Goal: Navigation & Orientation: Find specific page/section

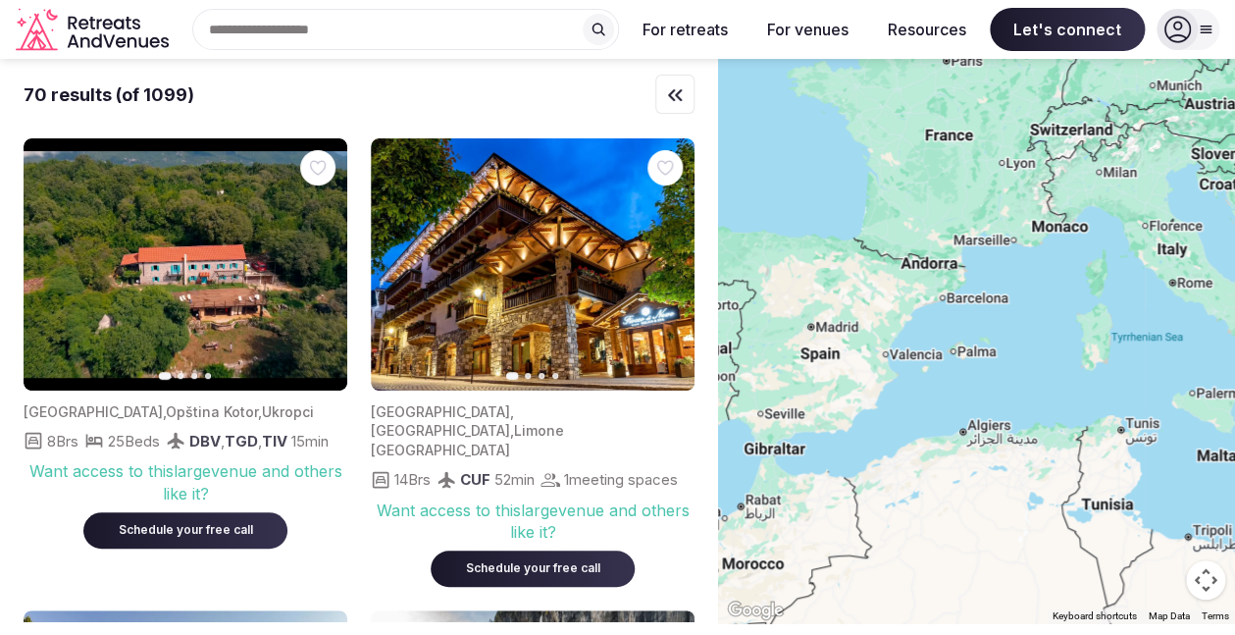
drag, startPoint x: 775, startPoint y: 325, endPoint x: 1088, endPoint y: 314, distance: 313.2
click at [1089, 314] on div at bounding box center [976, 341] width 517 height 564
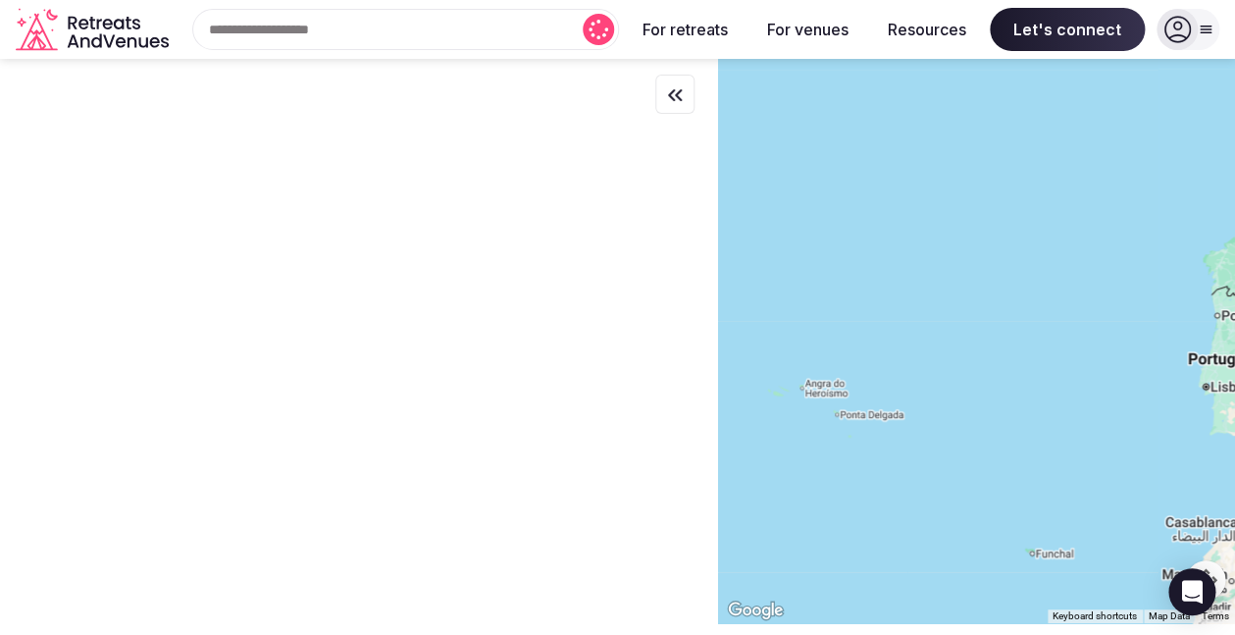
drag, startPoint x: 885, startPoint y: 333, endPoint x: 1182, endPoint y: 352, distance: 297.0
click at [1182, 352] on div at bounding box center [976, 341] width 517 height 564
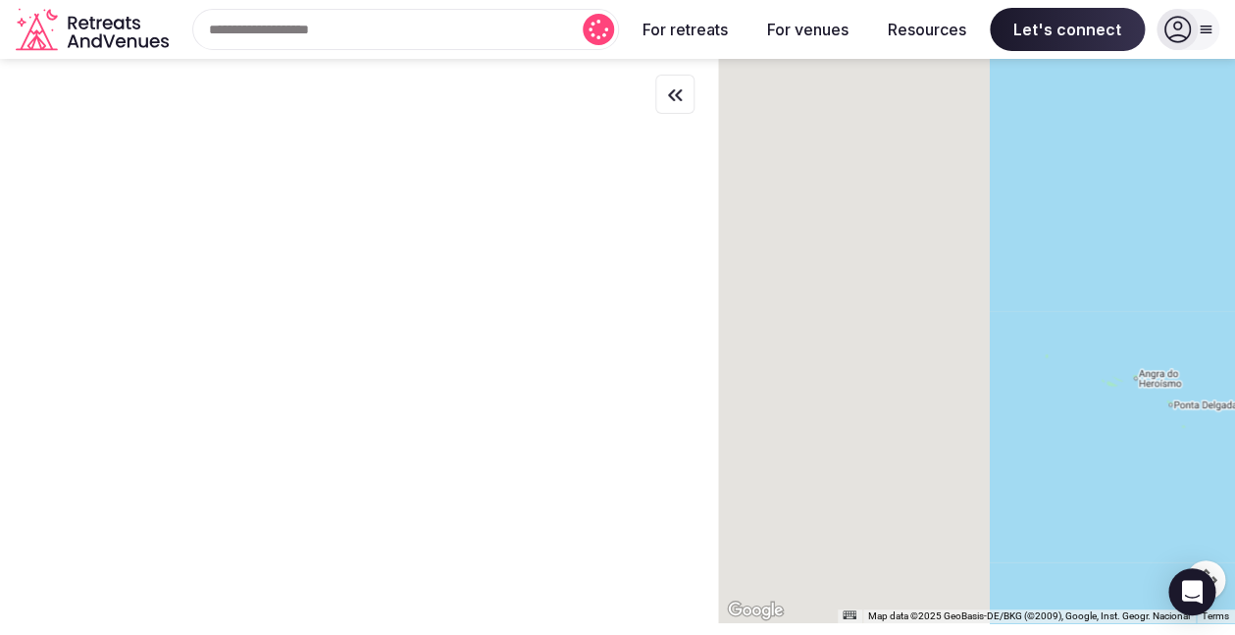
drag, startPoint x: 849, startPoint y: 344, endPoint x: 1339, endPoint y: 329, distance: 490.9
click at [1234, 329] on div at bounding box center [976, 341] width 517 height 564
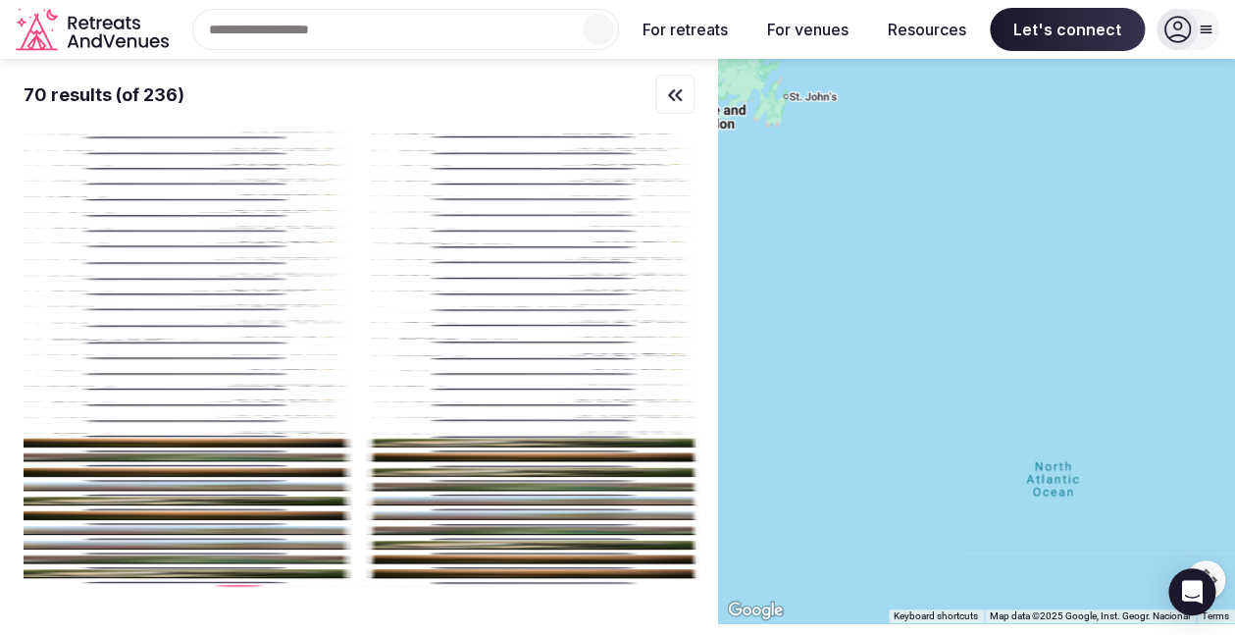
drag, startPoint x: 926, startPoint y: 345, endPoint x: 1269, endPoint y: 362, distance: 342.9
click at [1234, 362] on div at bounding box center [976, 341] width 517 height 564
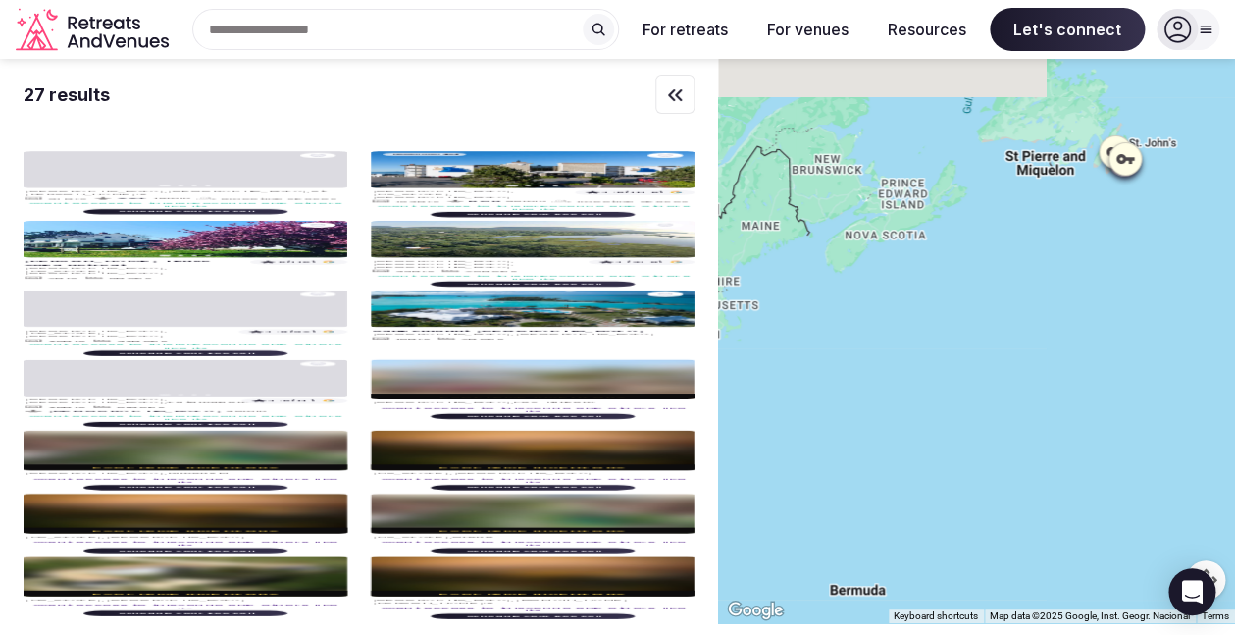
drag, startPoint x: 949, startPoint y: 263, endPoint x: 1179, endPoint y: 379, distance: 257.2
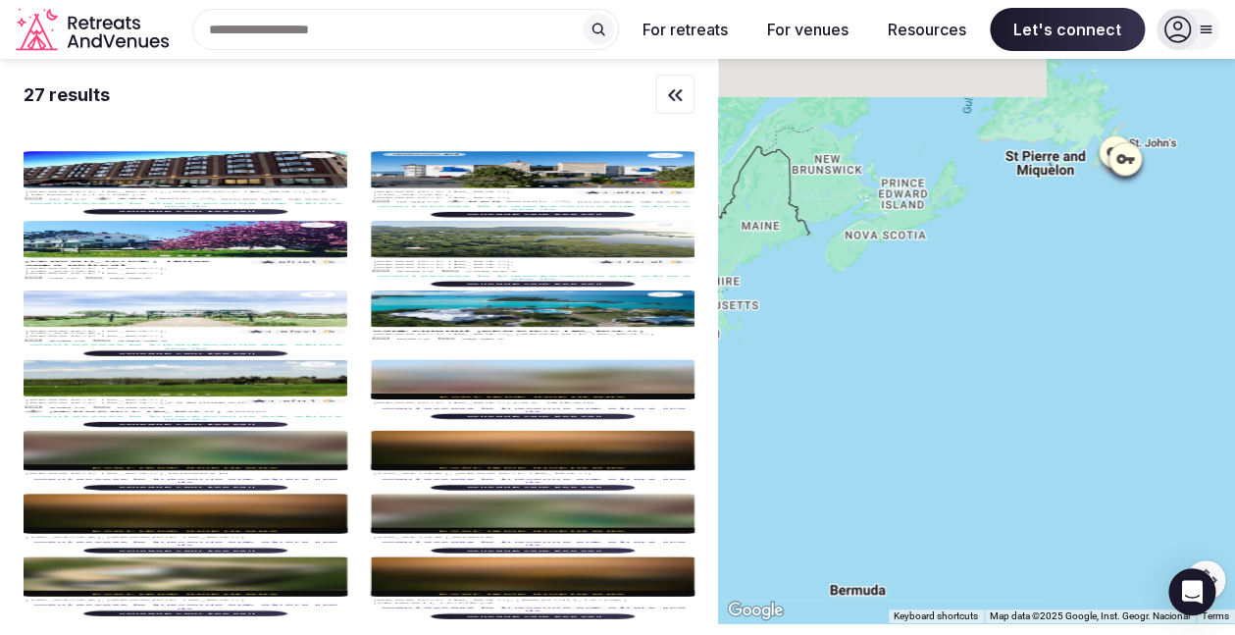
click at [1179, 379] on div at bounding box center [976, 341] width 517 height 564
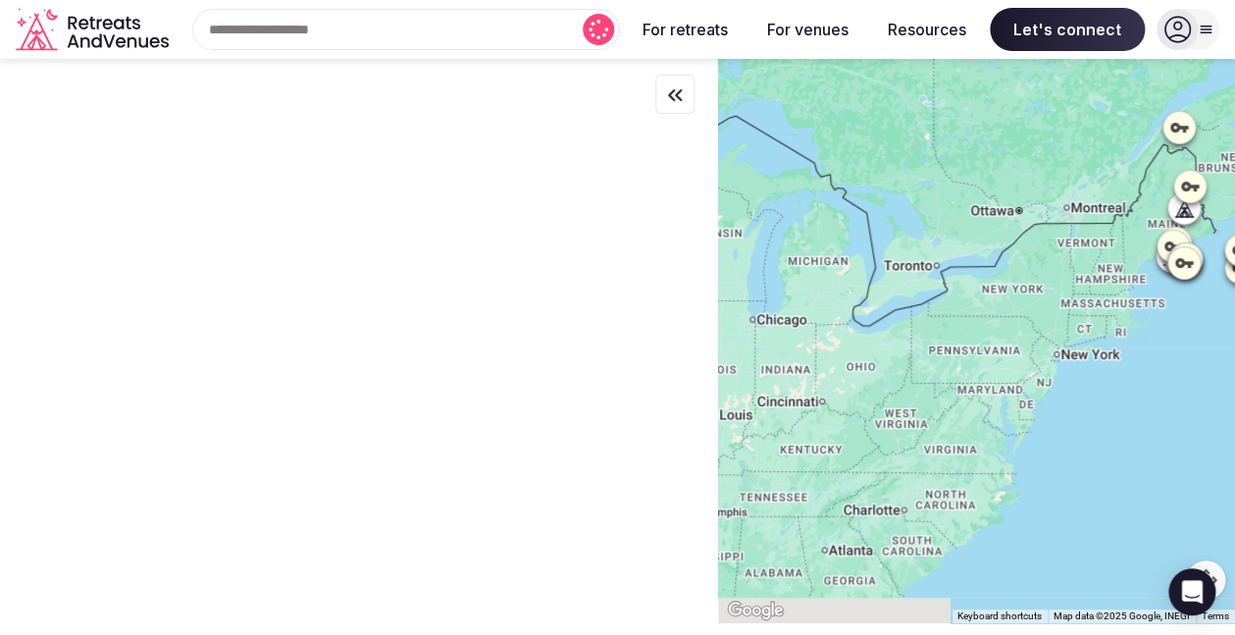
drag, startPoint x: 913, startPoint y: 388, endPoint x: 1131, endPoint y: 304, distance: 234.2
click at [1131, 304] on div at bounding box center [976, 341] width 517 height 564
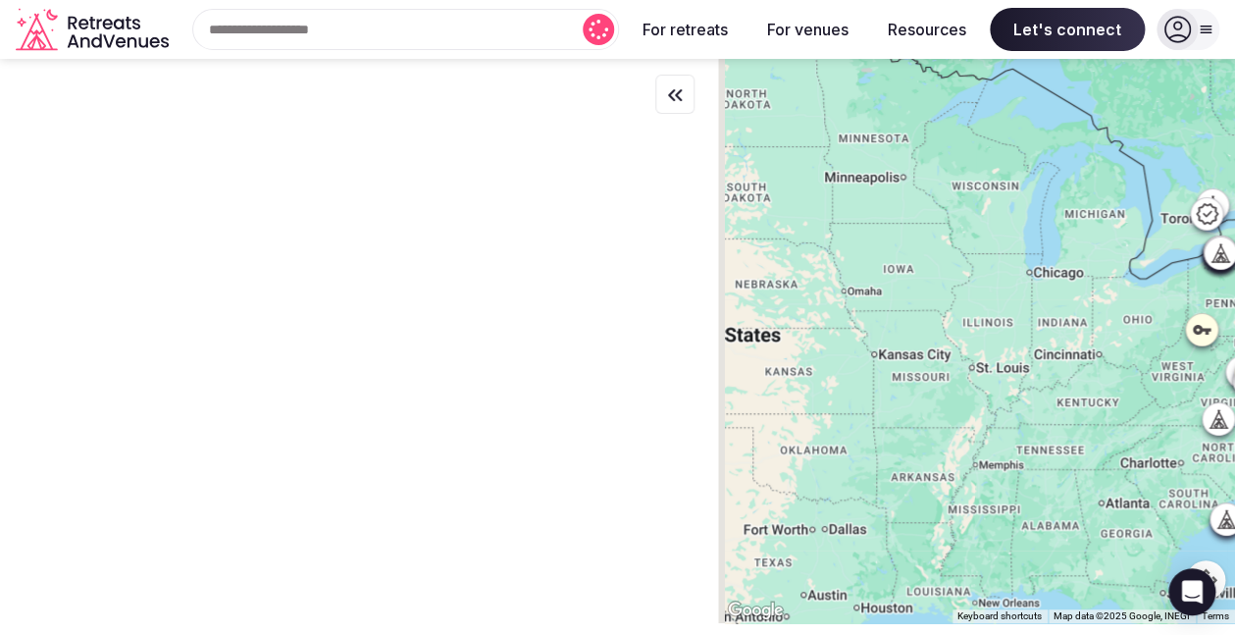
drag, startPoint x: 861, startPoint y: 371, endPoint x: 1084, endPoint y: 339, distance: 226.1
click at [1131, 334] on div at bounding box center [976, 341] width 517 height 564
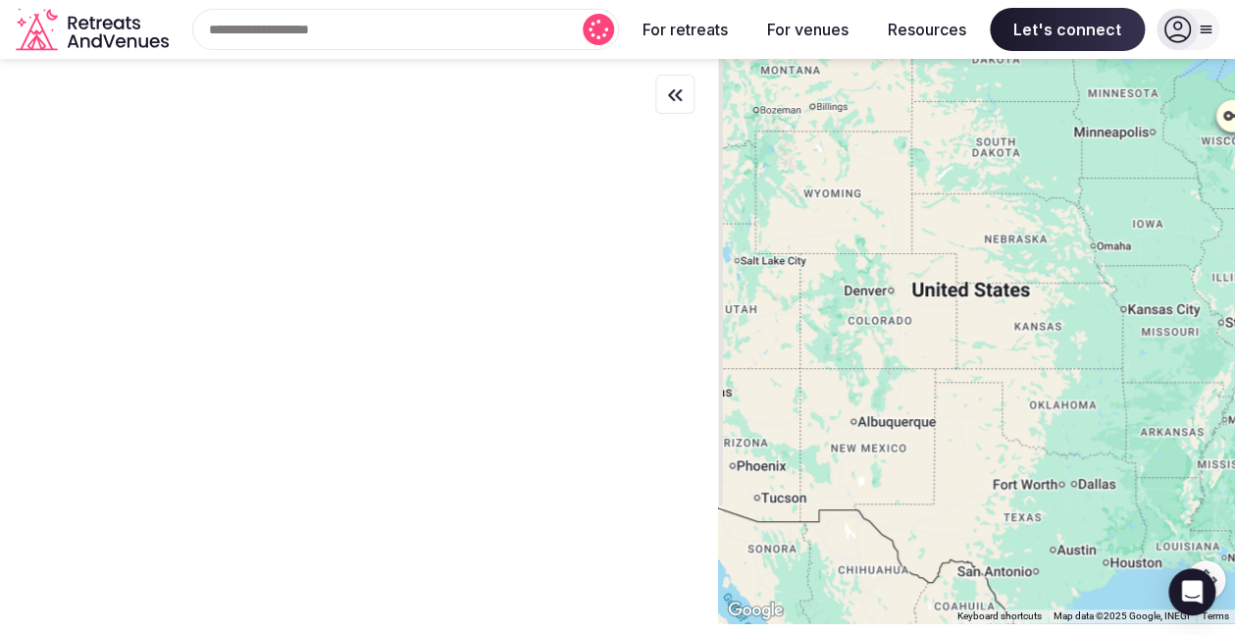
drag, startPoint x: 880, startPoint y: 387, endPoint x: 1111, endPoint y: 344, distance: 234.4
click at [1117, 343] on div at bounding box center [976, 341] width 517 height 564
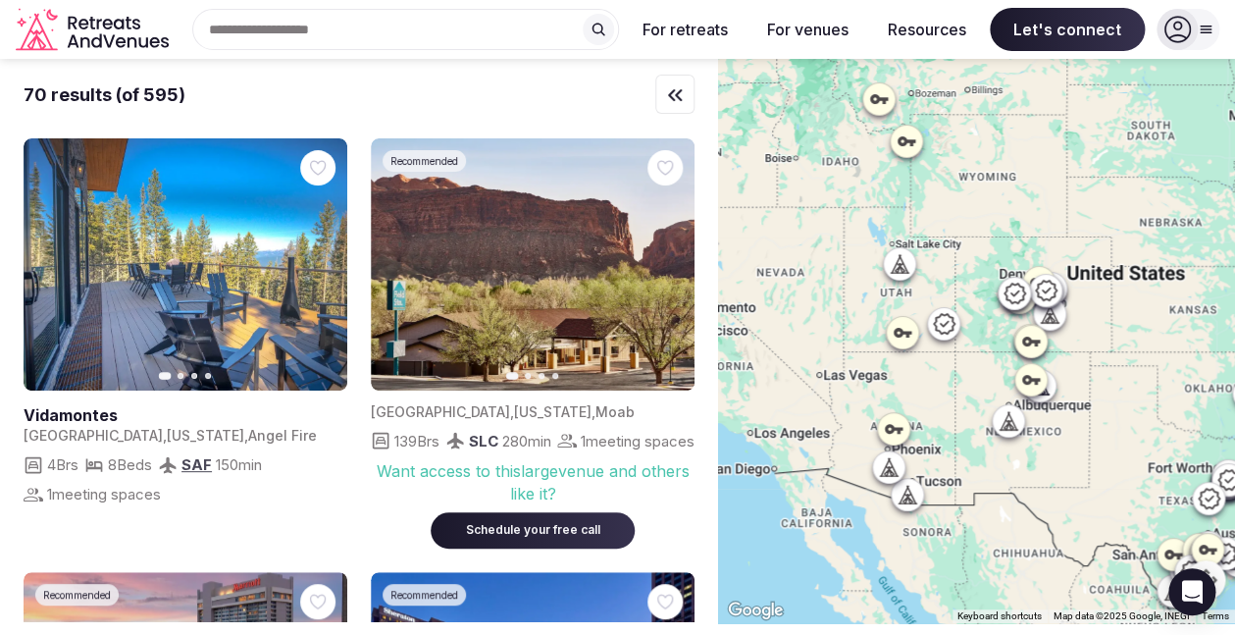
drag, startPoint x: 914, startPoint y: 351, endPoint x: 1126, endPoint y: 335, distance: 212.6
click at [1126, 335] on div at bounding box center [976, 341] width 517 height 564
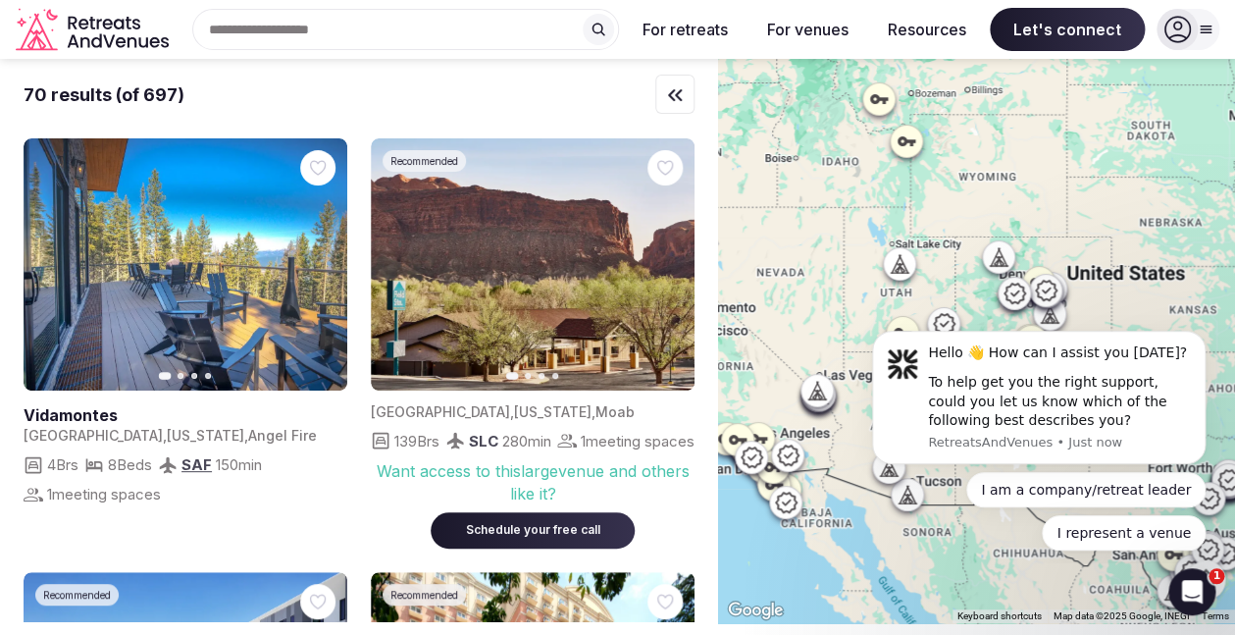
click at [900, 266] on icon at bounding box center [897, 268] width 5 height 7
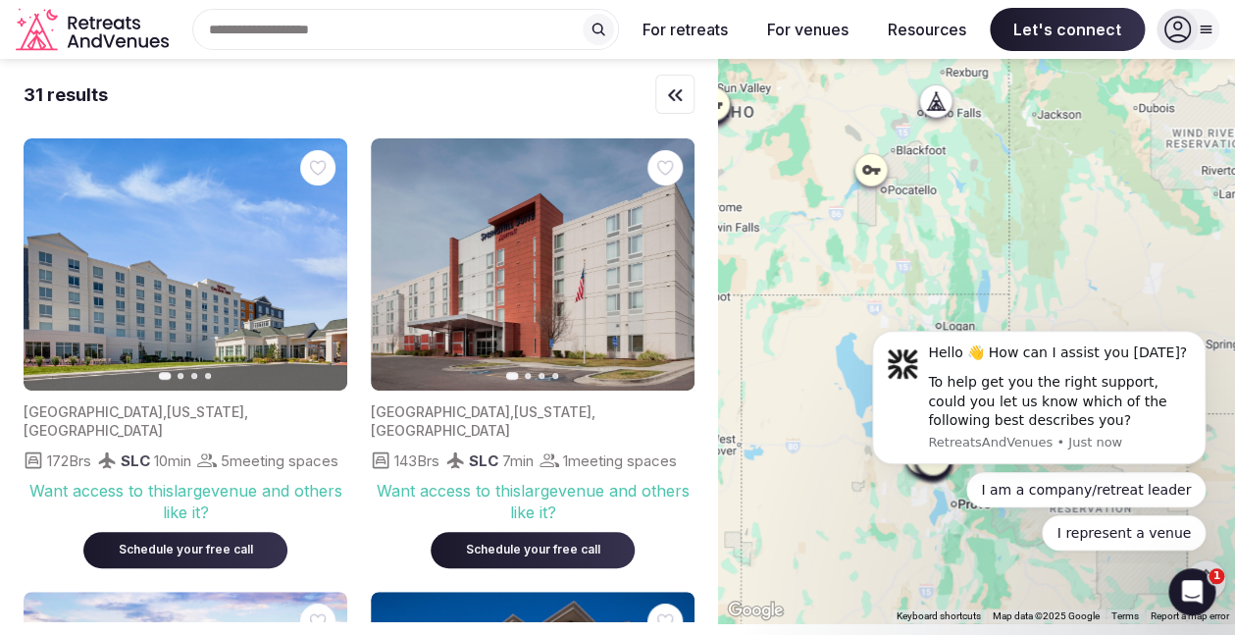
drag, startPoint x: 1078, startPoint y: 241, endPoint x: 742, endPoint y: 186, distance: 341.0
click at [741, 185] on div at bounding box center [976, 341] width 517 height 564
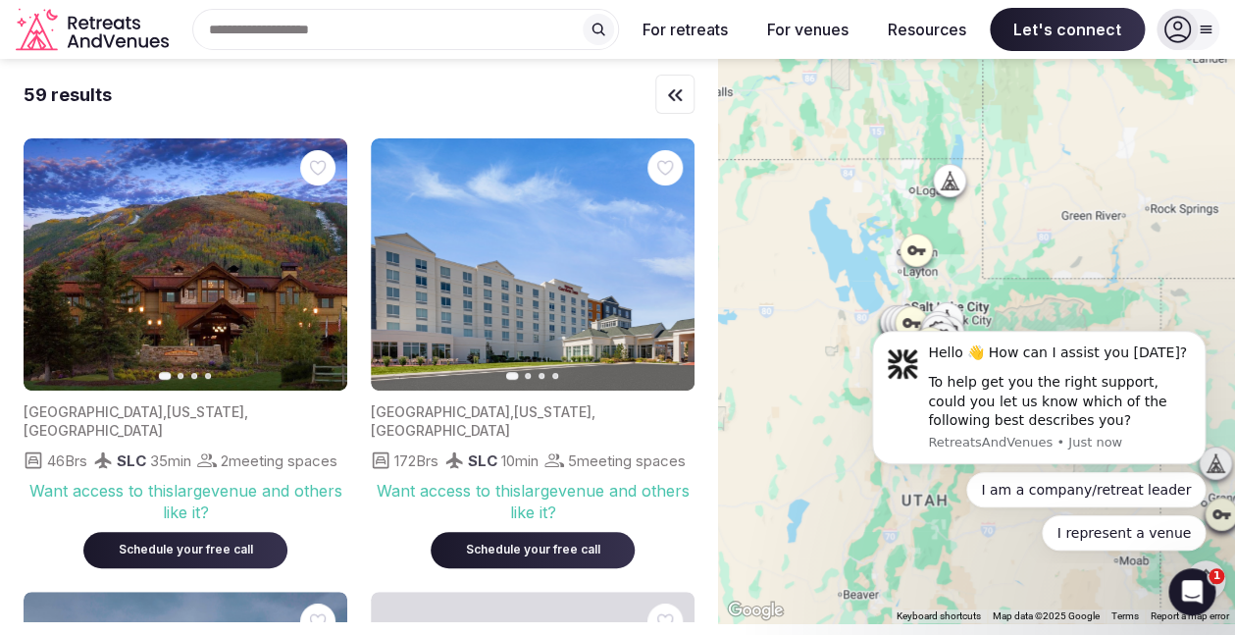
drag, startPoint x: 925, startPoint y: 279, endPoint x: 944, endPoint y: 166, distance: 114.4
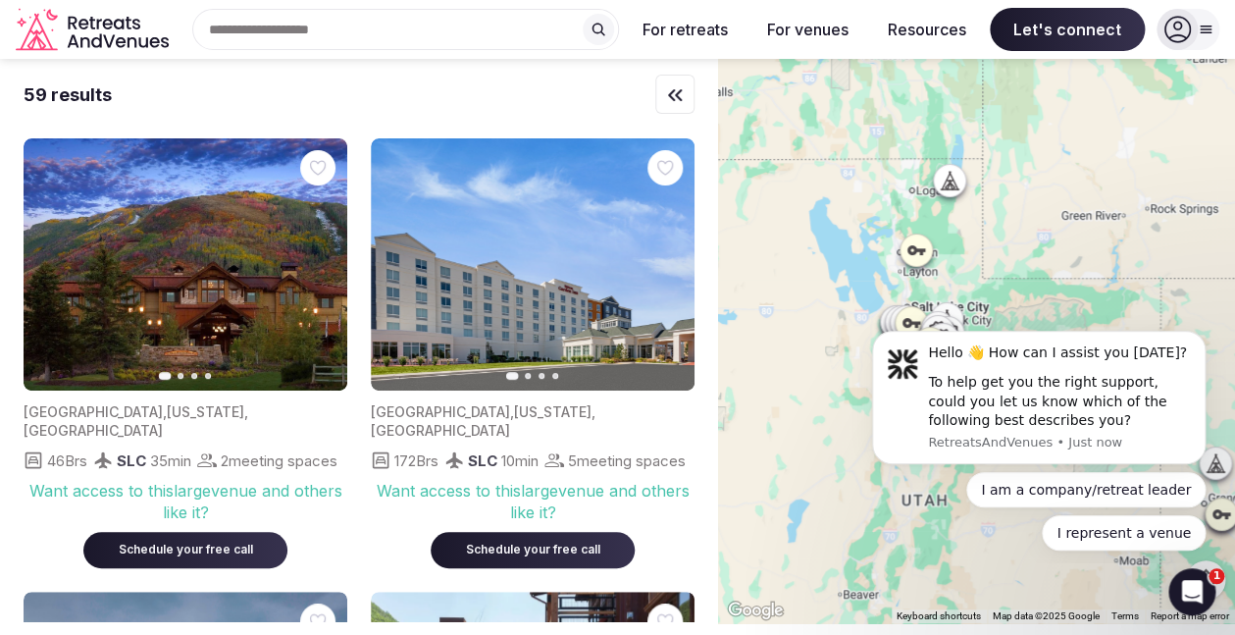
click at [948, 153] on div at bounding box center [976, 341] width 517 height 564
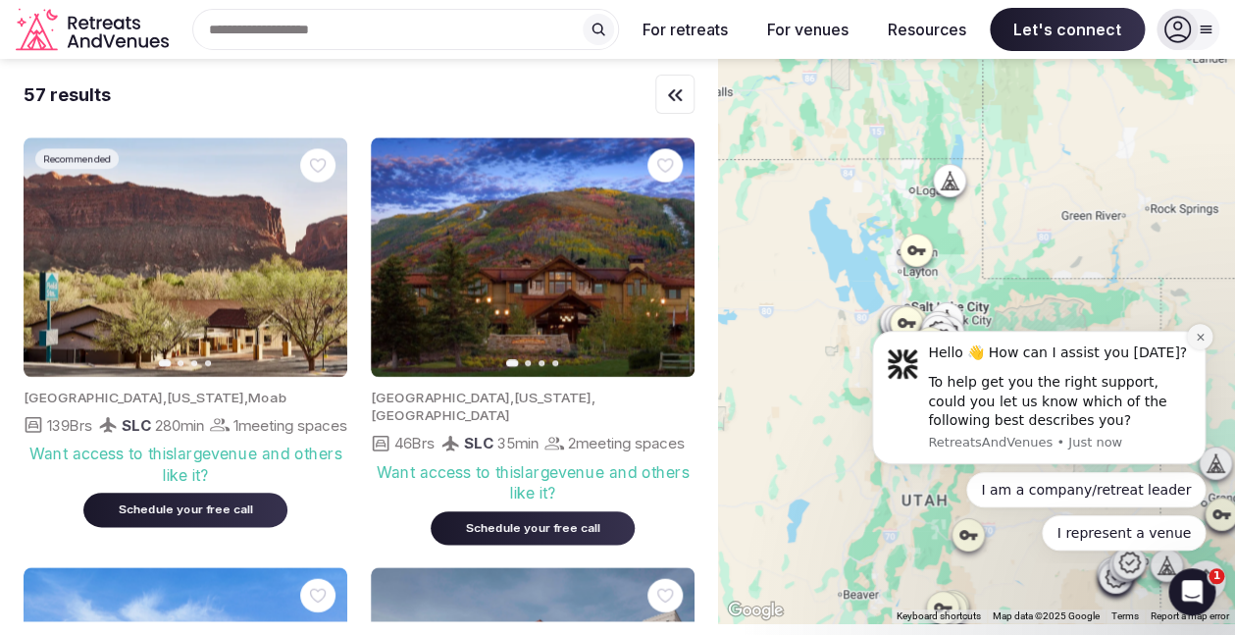
click at [1200, 339] on icon "Dismiss notification" at bounding box center [1200, 337] width 11 height 11
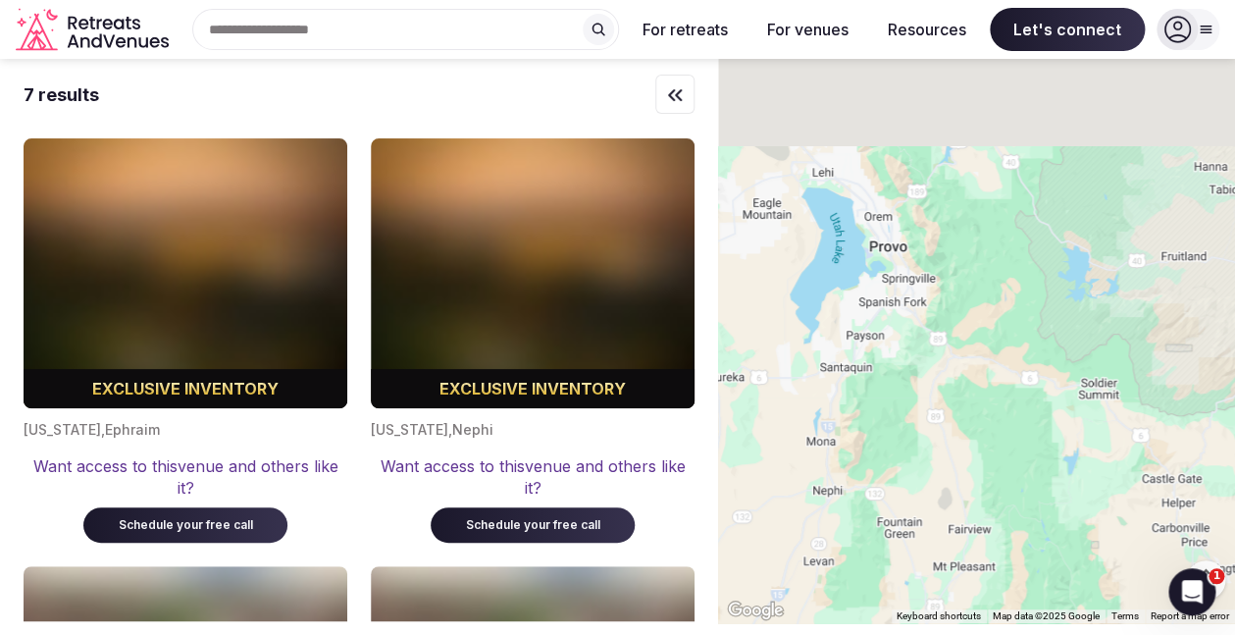
drag, startPoint x: 916, startPoint y: 273, endPoint x: 976, endPoint y: 485, distance: 220.5
click at [964, 468] on div at bounding box center [976, 341] width 517 height 564
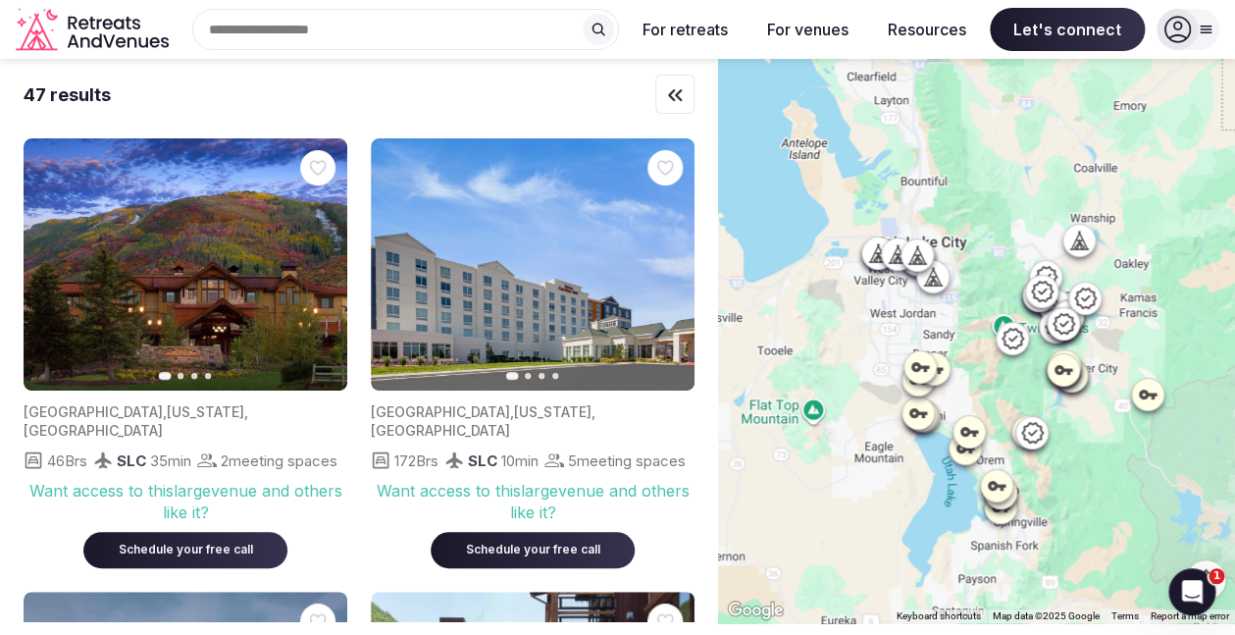
click at [1078, 237] on icon at bounding box center [1079, 240] width 20 height 20
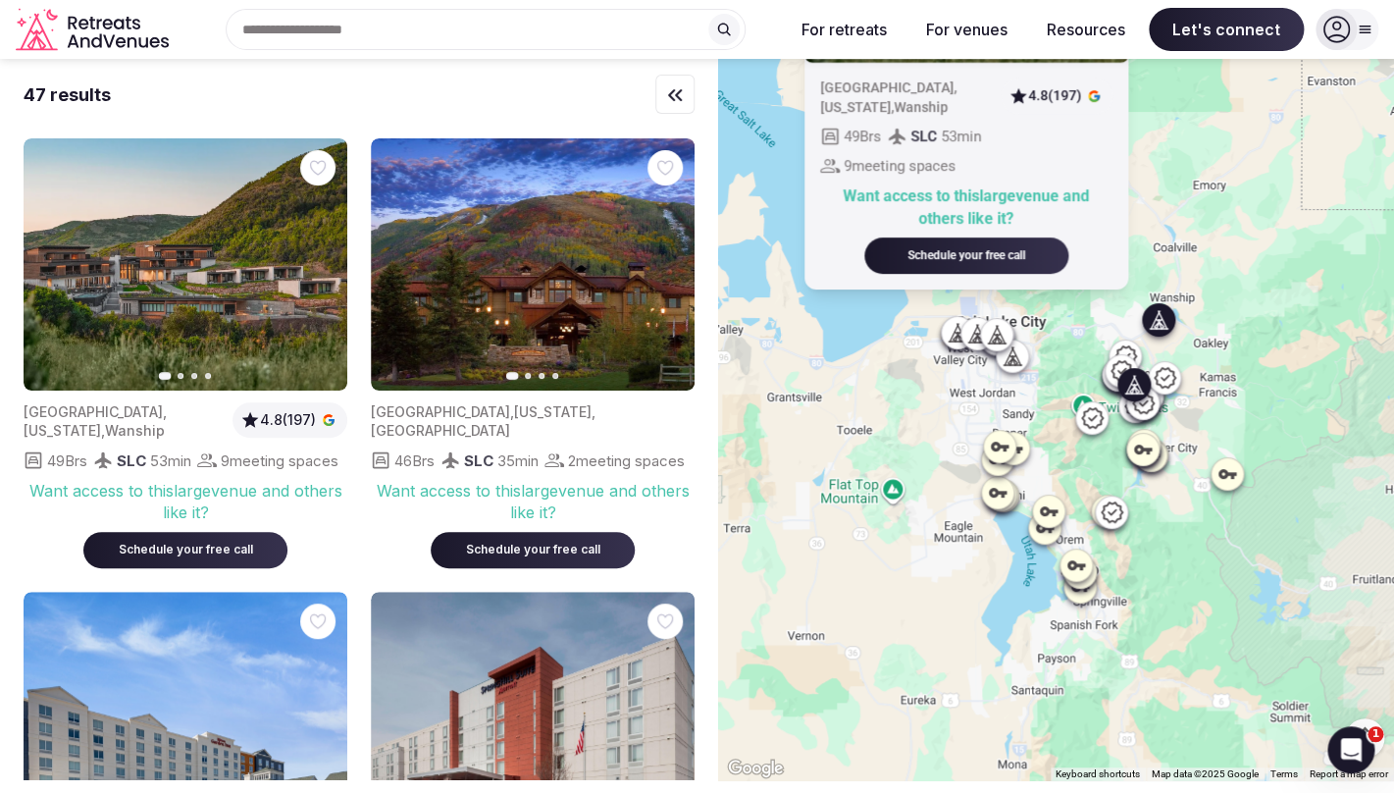
click at [549, 277] on img at bounding box center [533, 264] width 324 height 252
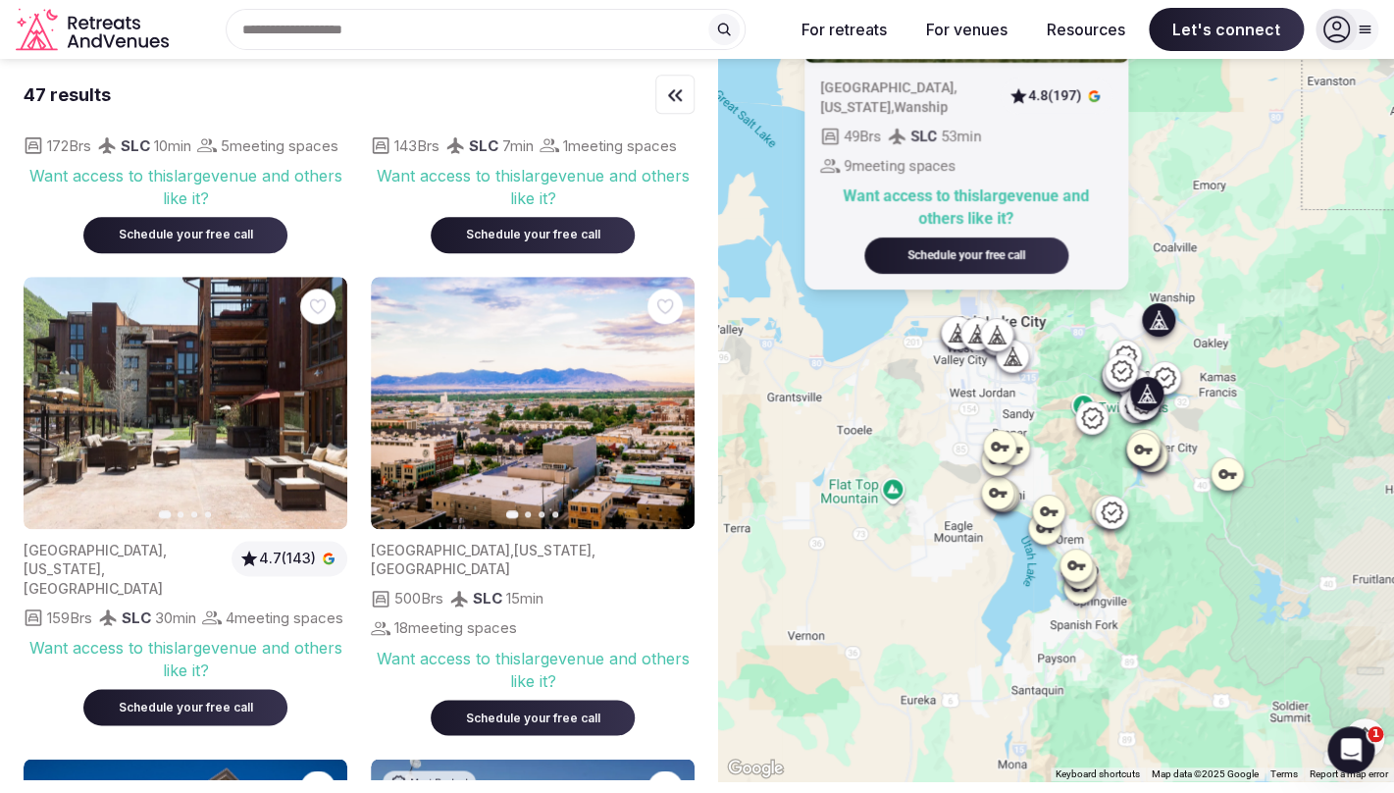
scroll to position [768, 0]
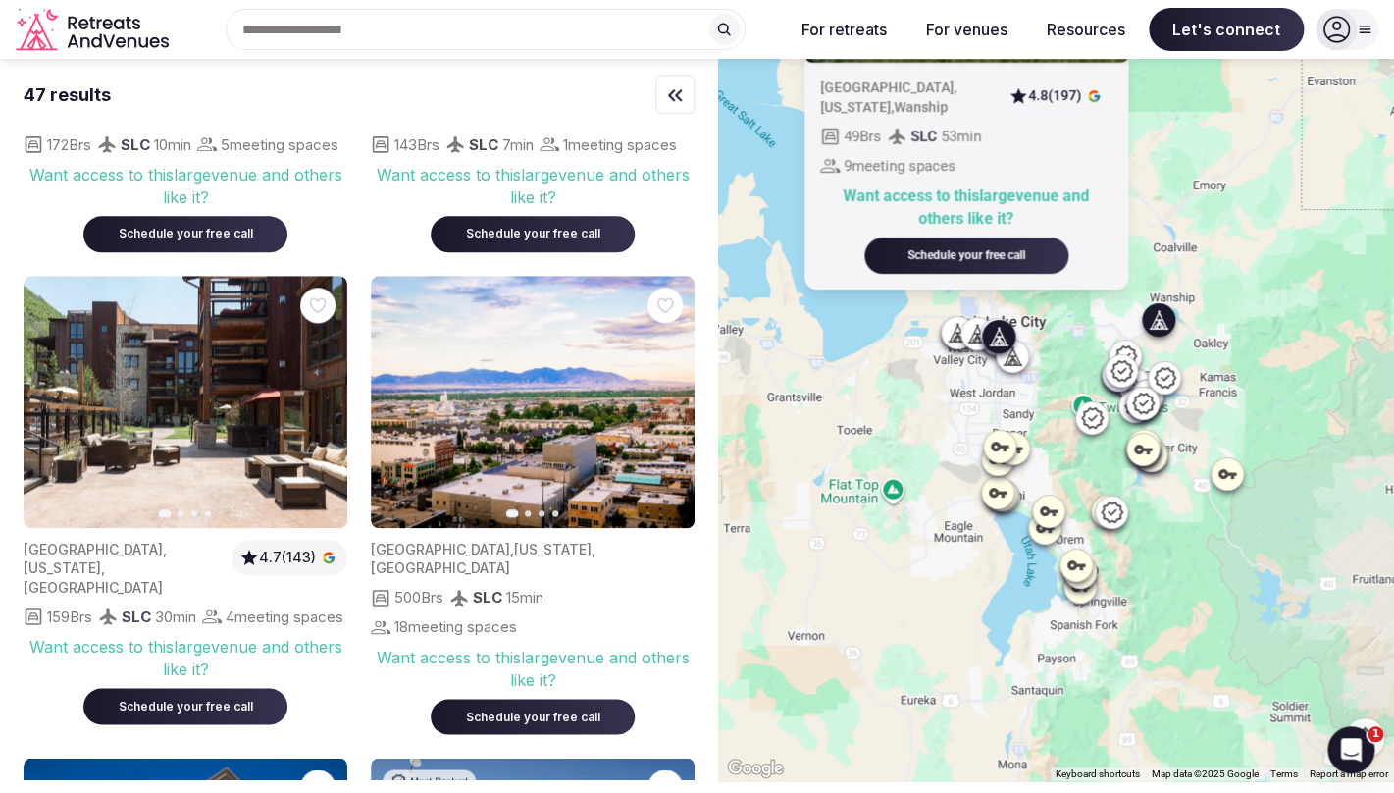
click at [662, 409] on icon "button" at bounding box center [667, 402] width 16 height 16
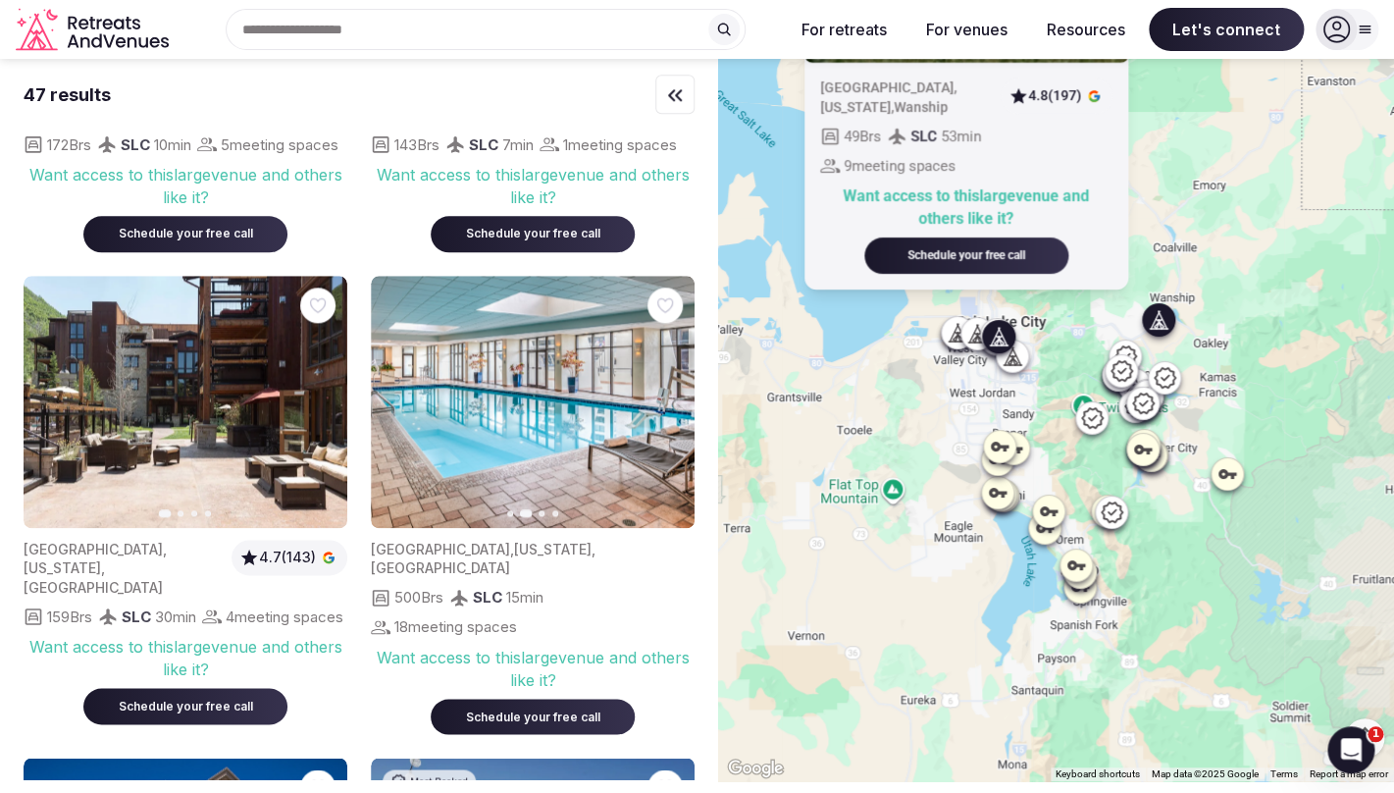
click at [662, 409] on icon "button" at bounding box center [667, 402] width 16 height 16
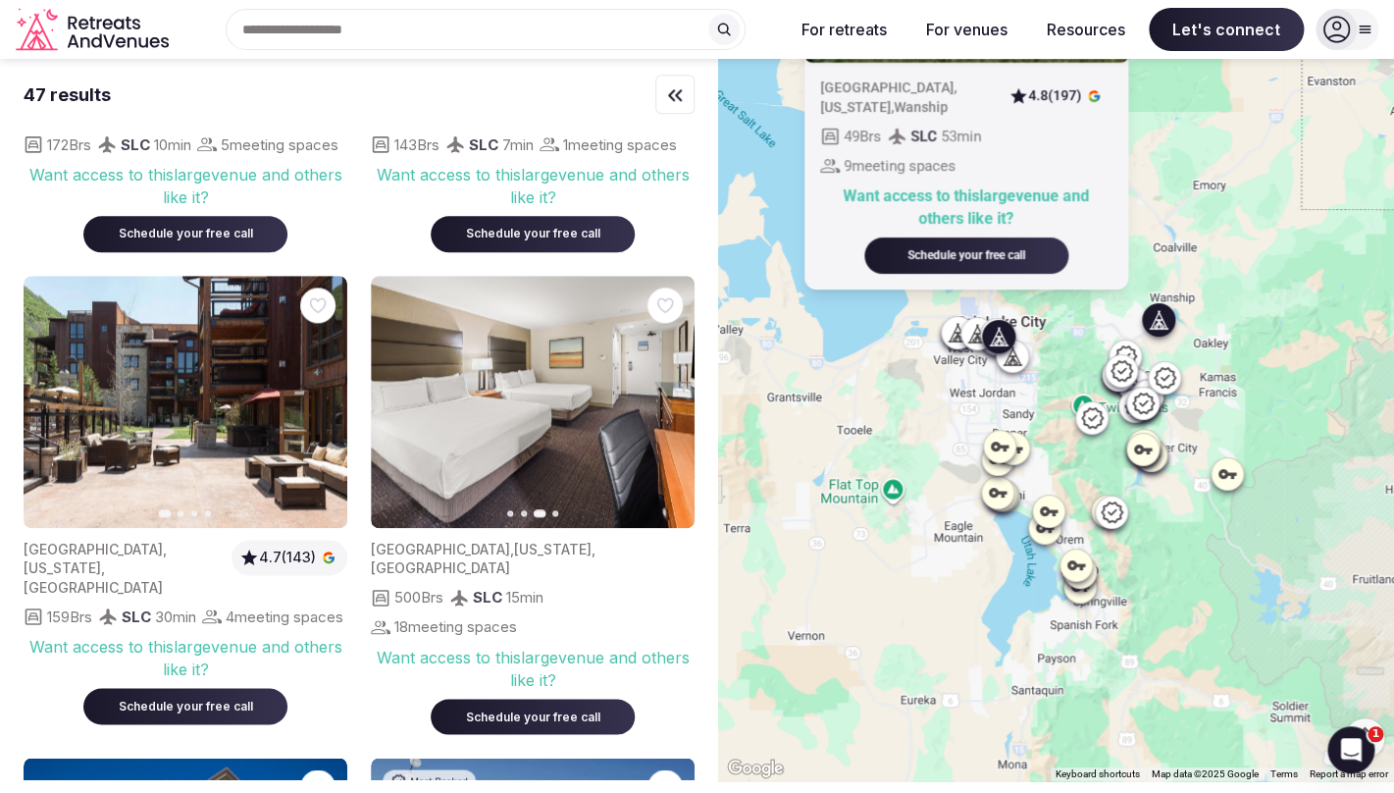
click at [662, 409] on icon "button" at bounding box center [667, 402] width 16 height 16
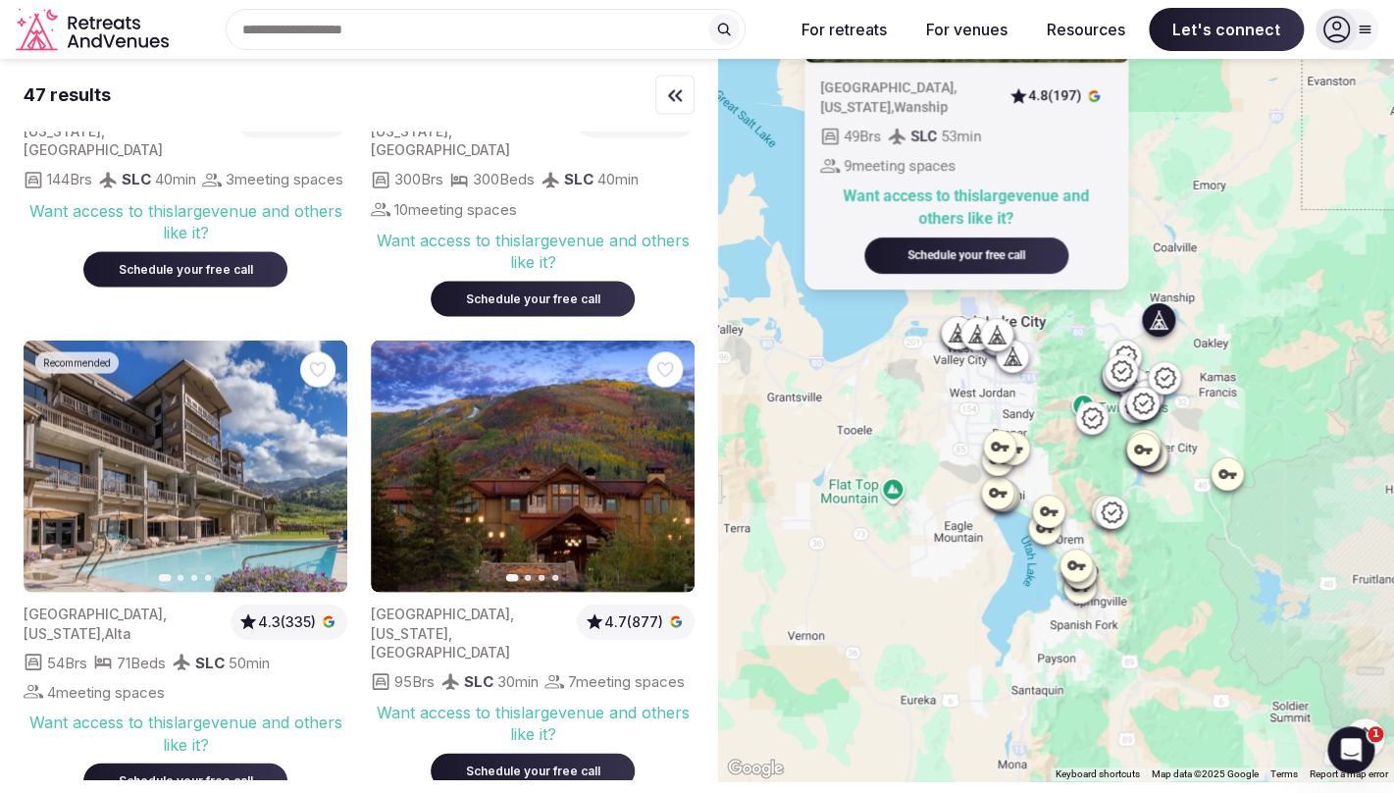
scroll to position [4047, 0]
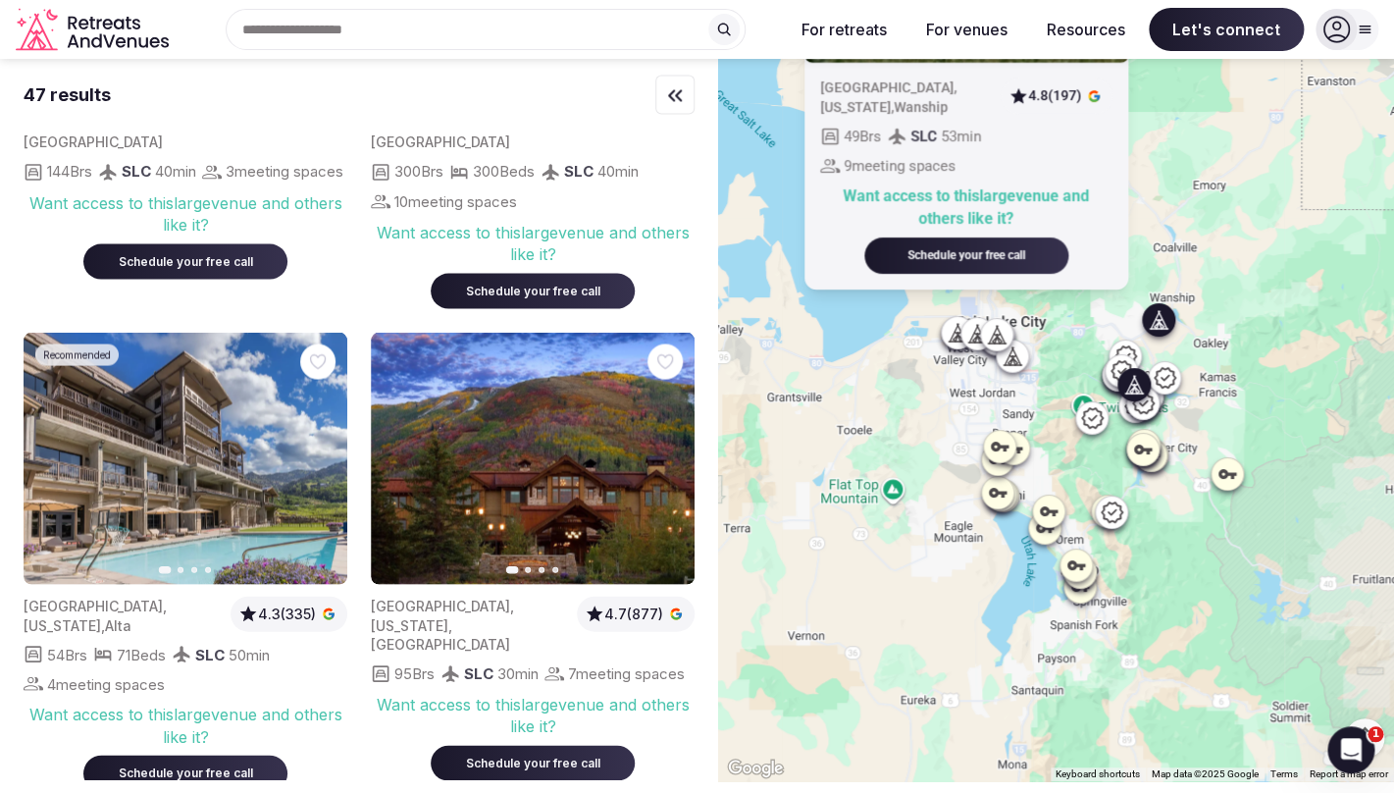
click at [657, 474] on button "Next slide" at bounding box center [667, 458] width 31 height 31
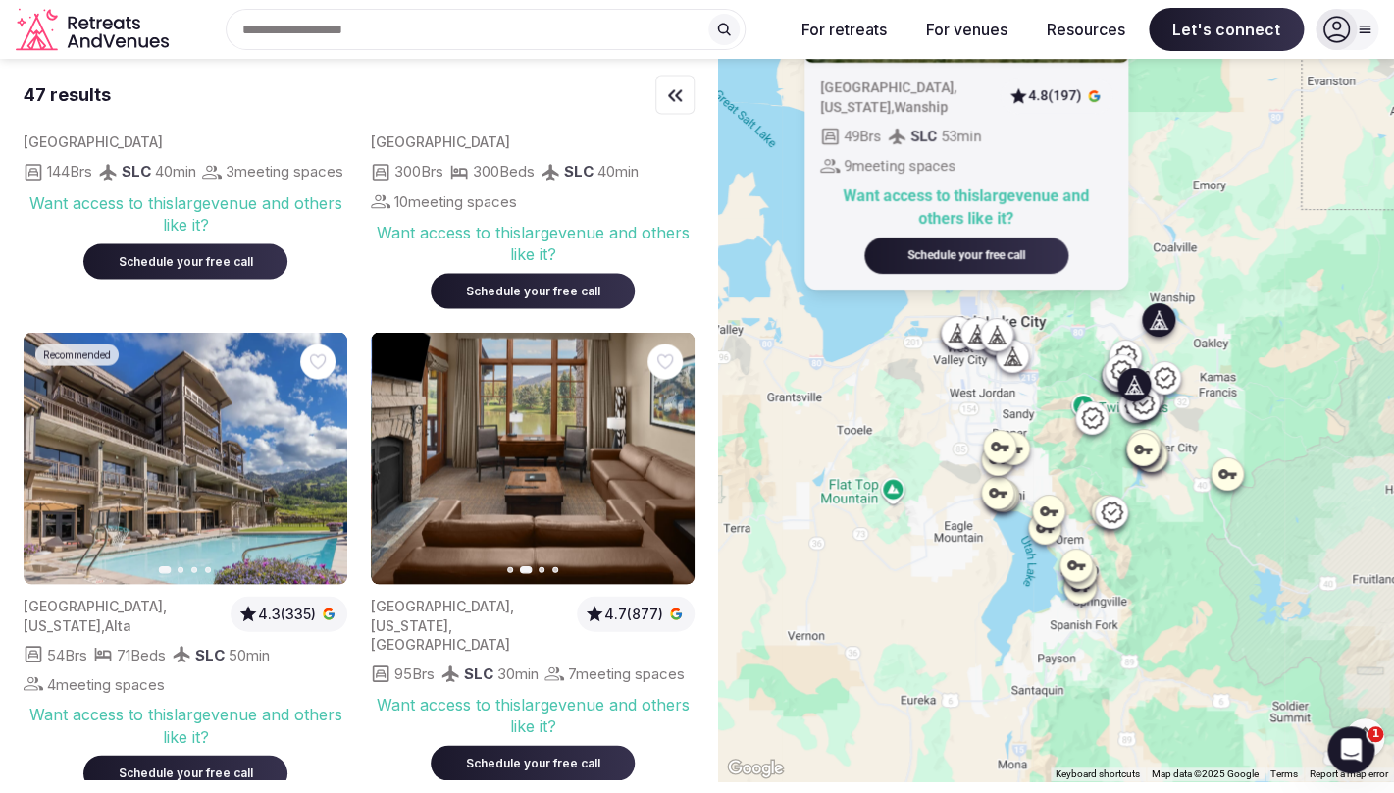
click at [656, 474] on button "Next slide" at bounding box center [667, 458] width 31 height 31
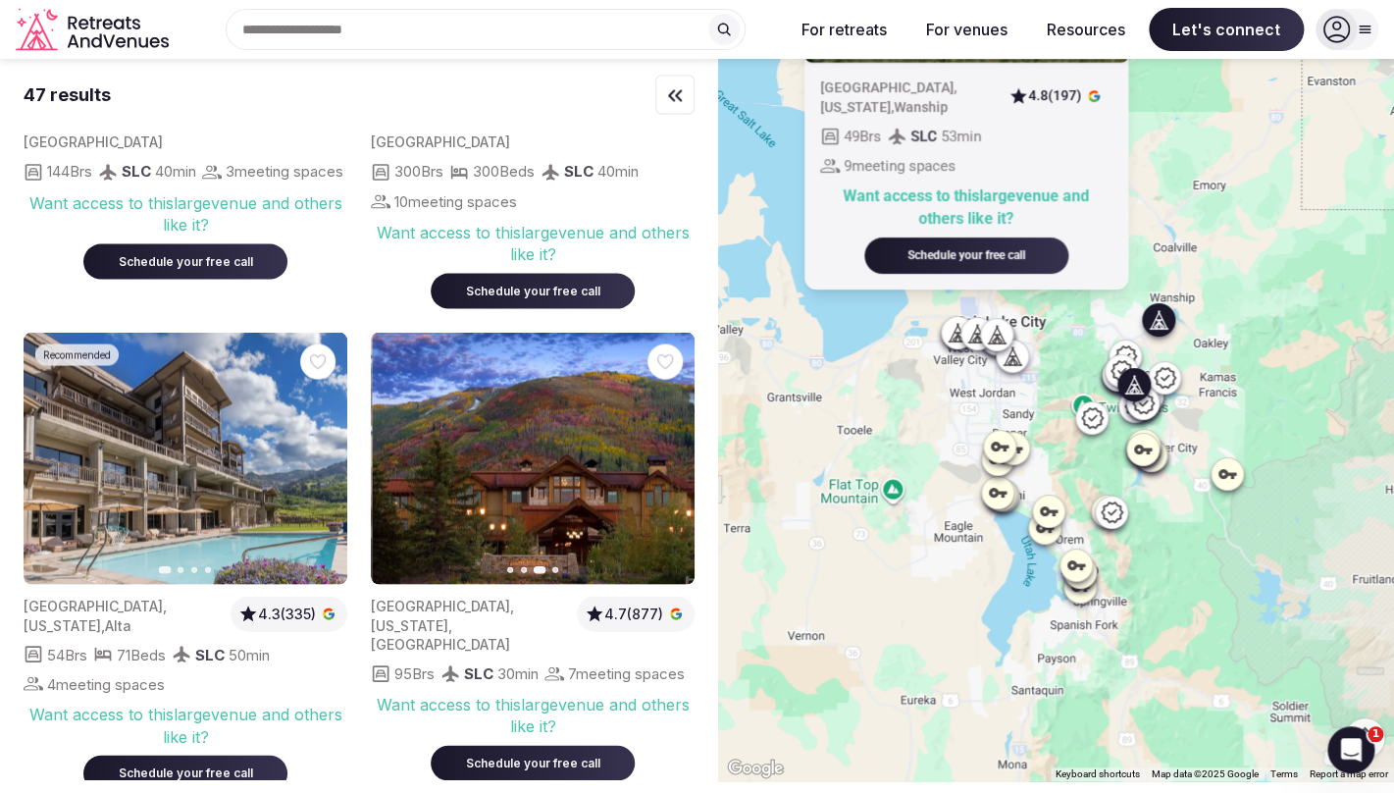
click at [656, 474] on button "Next slide" at bounding box center [667, 458] width 31 height 31
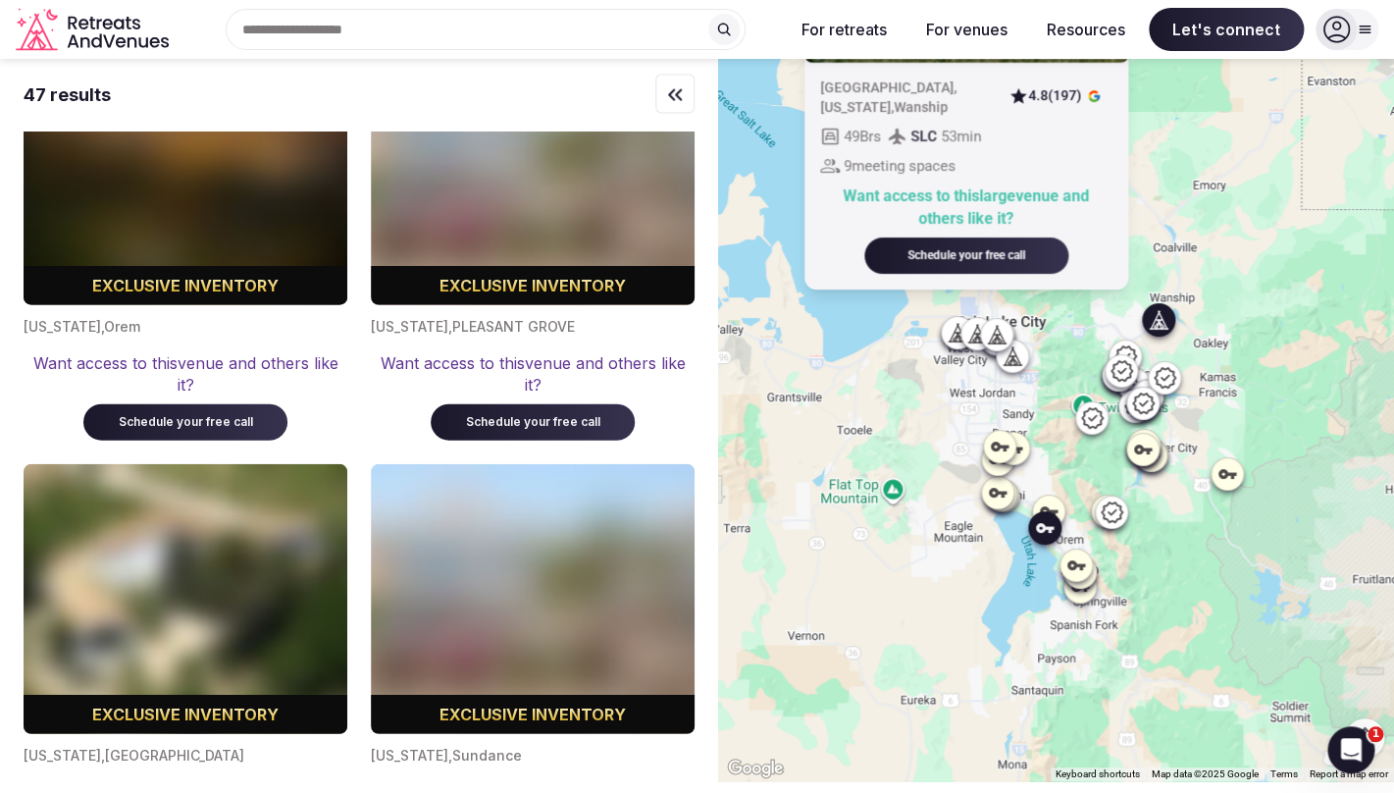
scroll to position [7157, 0]
